Goal: Task Accomplishment & Management: Use online tool/utility

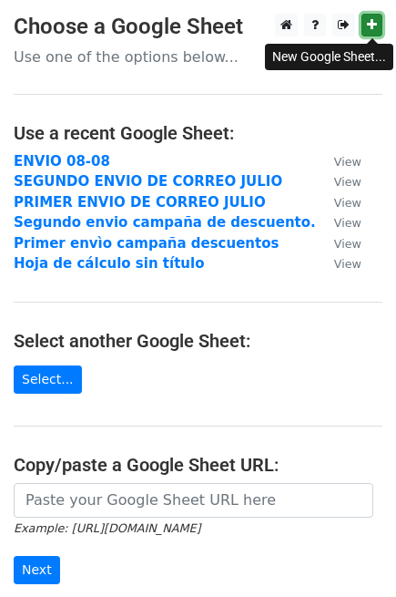
click at [365, 27] on link at bounding box center [372, 25] width 21 height 23
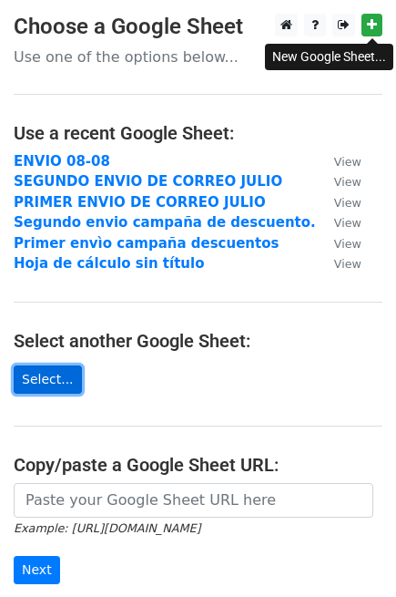
click at [42, 379] on link "Select..." at bounding box center [48, 379] width 68 height 28
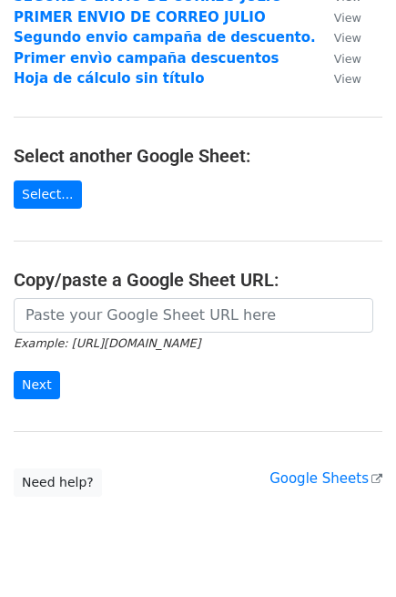
scroll to position [202, 0]
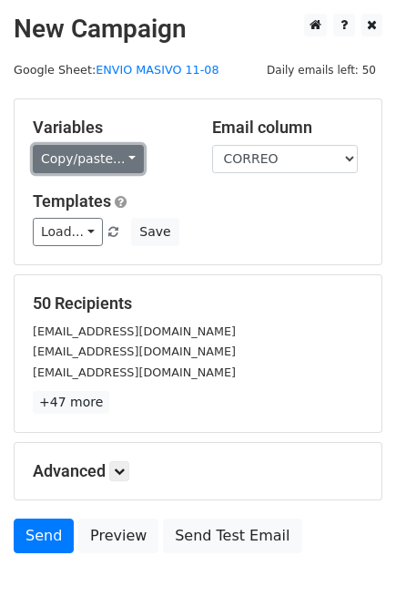
click at [87, 155] on link "Copy/paste..." at bounding box center [88, 159] width 111 height 28
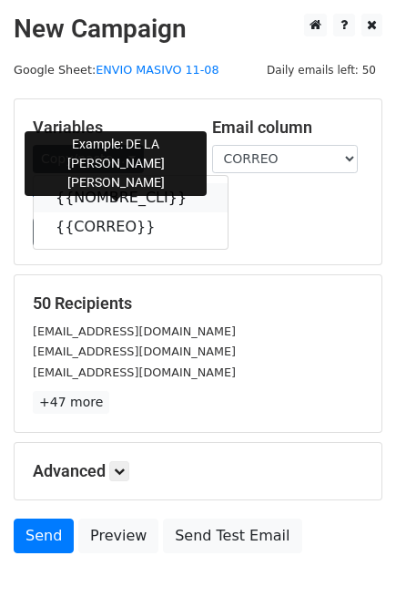
click at [100, 192] on link "{{NOMBRE_CLI}}" at bounding box center [131, 197] width 194 height 29
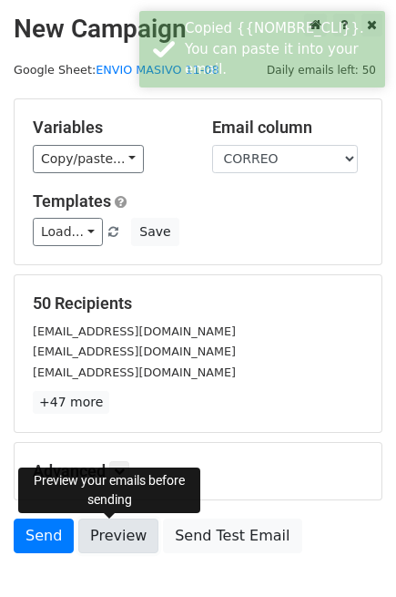
click at [115, 533] on link "Preview" at bounding box center [118, 535] width 80 height 35
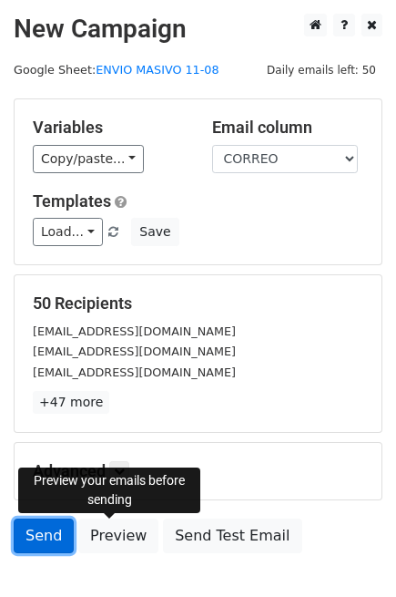
drag, startPoint x: 41, startPoint y: 528, endPoint x: 30, endPoint y: 526, distance: 11.3
click at [39, 528] on link "Send" at bounding box center [44, 535] width 60 height 35
